Goal: Task Accomplishment & Management: Manage account settings

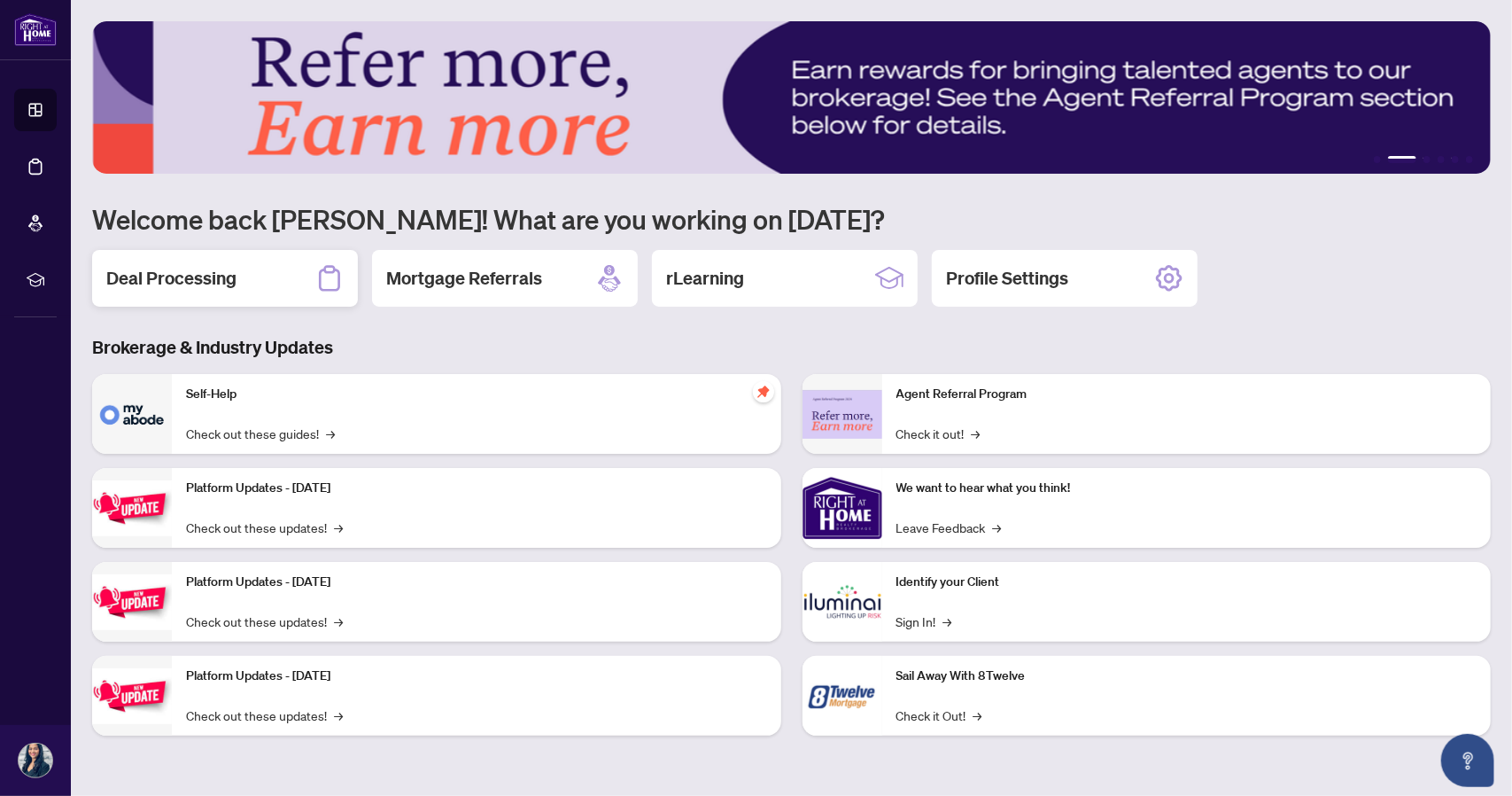
click at [176, 286] on h2 "Deal Processing" at bounding box center [171, 278] width 130 height 25
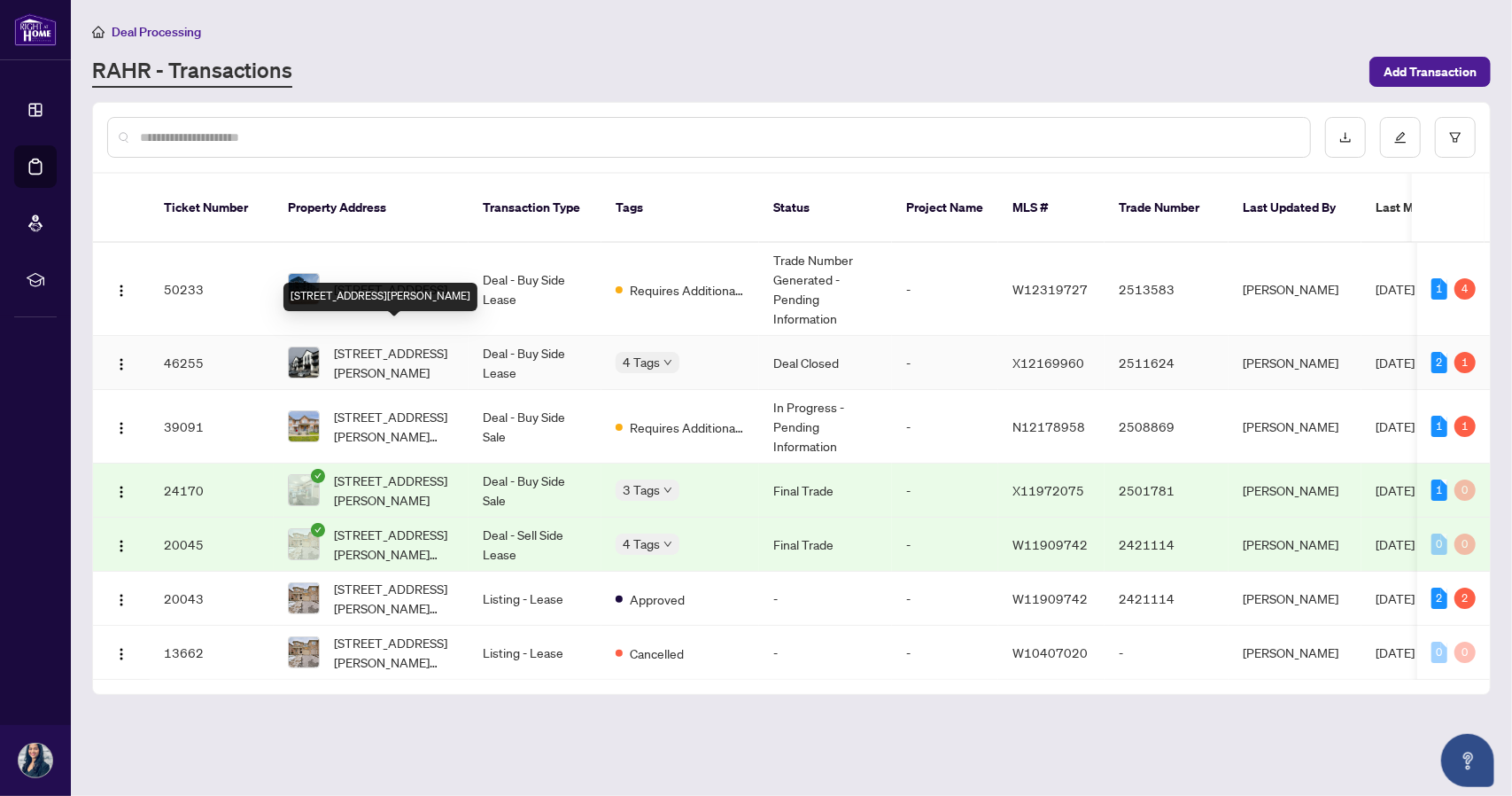
click at [395, 343] on span "[STREET_ADDRESS][PERSON_NAME]" at bounding box center [394, 362] width 121 height 39
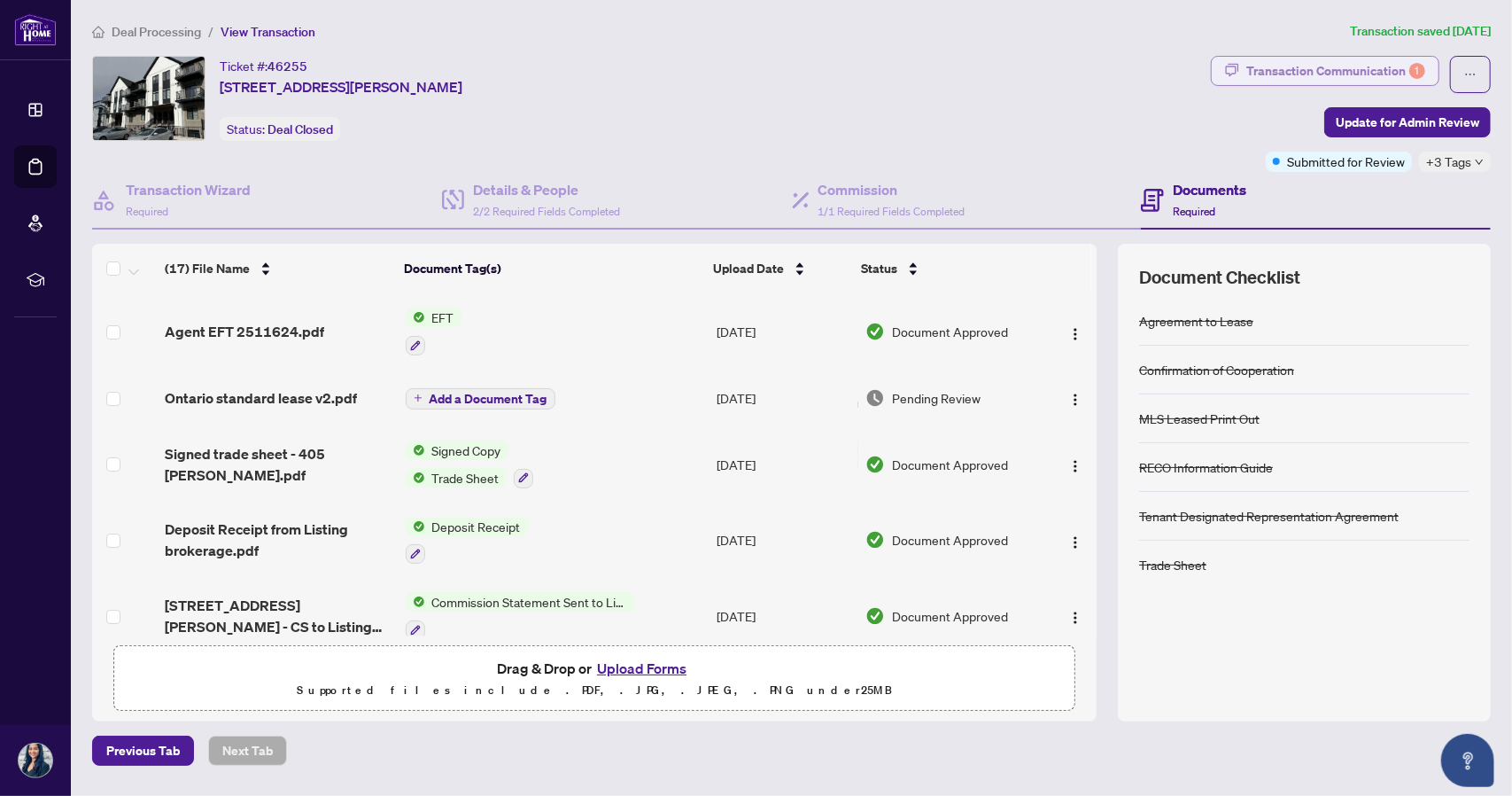
click at [1321, 75] on div "Transaction Communication 1" at bounding box center [1335, 71] width 179 height 28
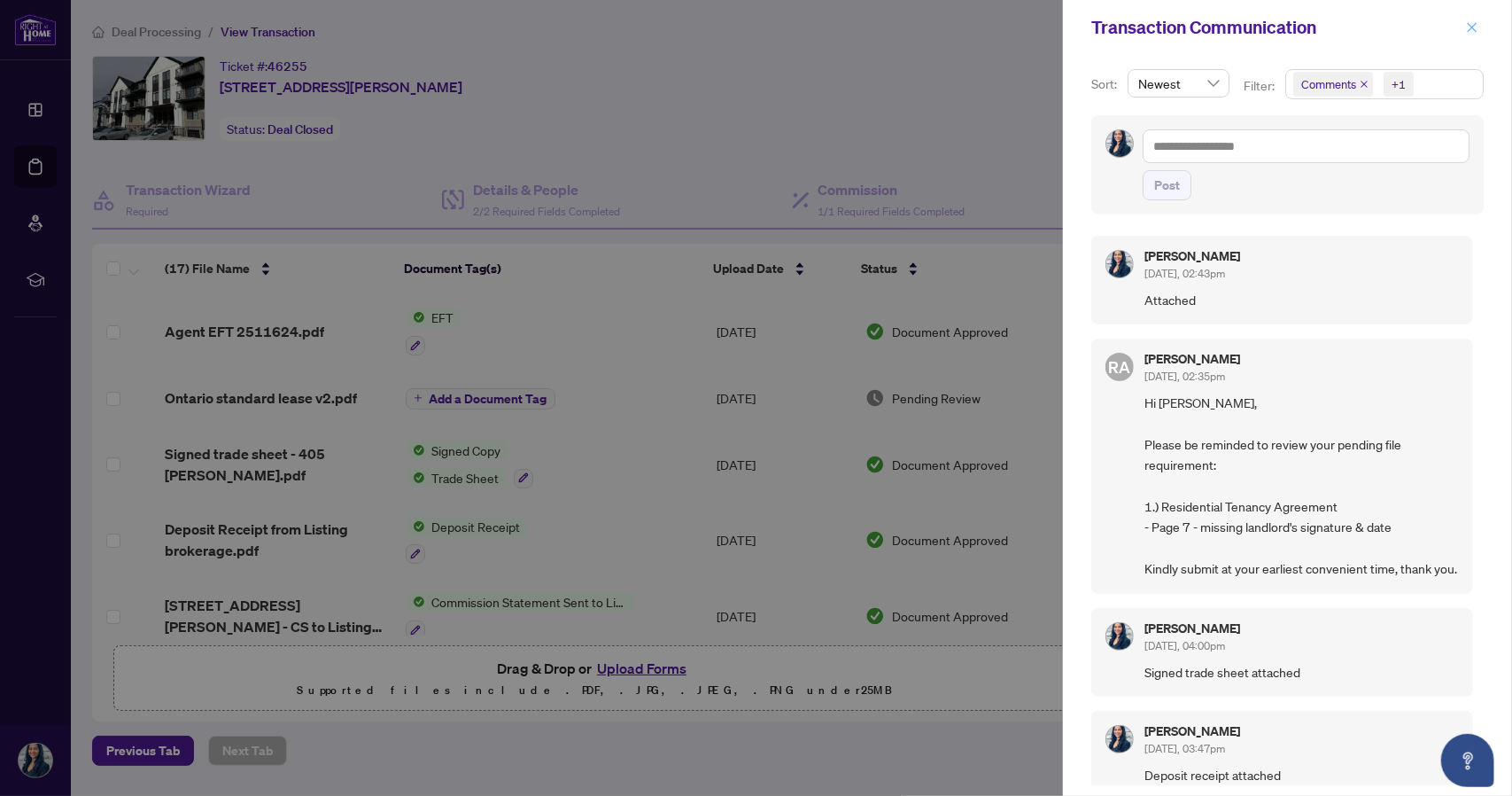
click at [1477, 37] on span "button" at bounding box center [1471, 27] width 13 height 28
